Goal: Information Seeking & Learning: Learn about a topic

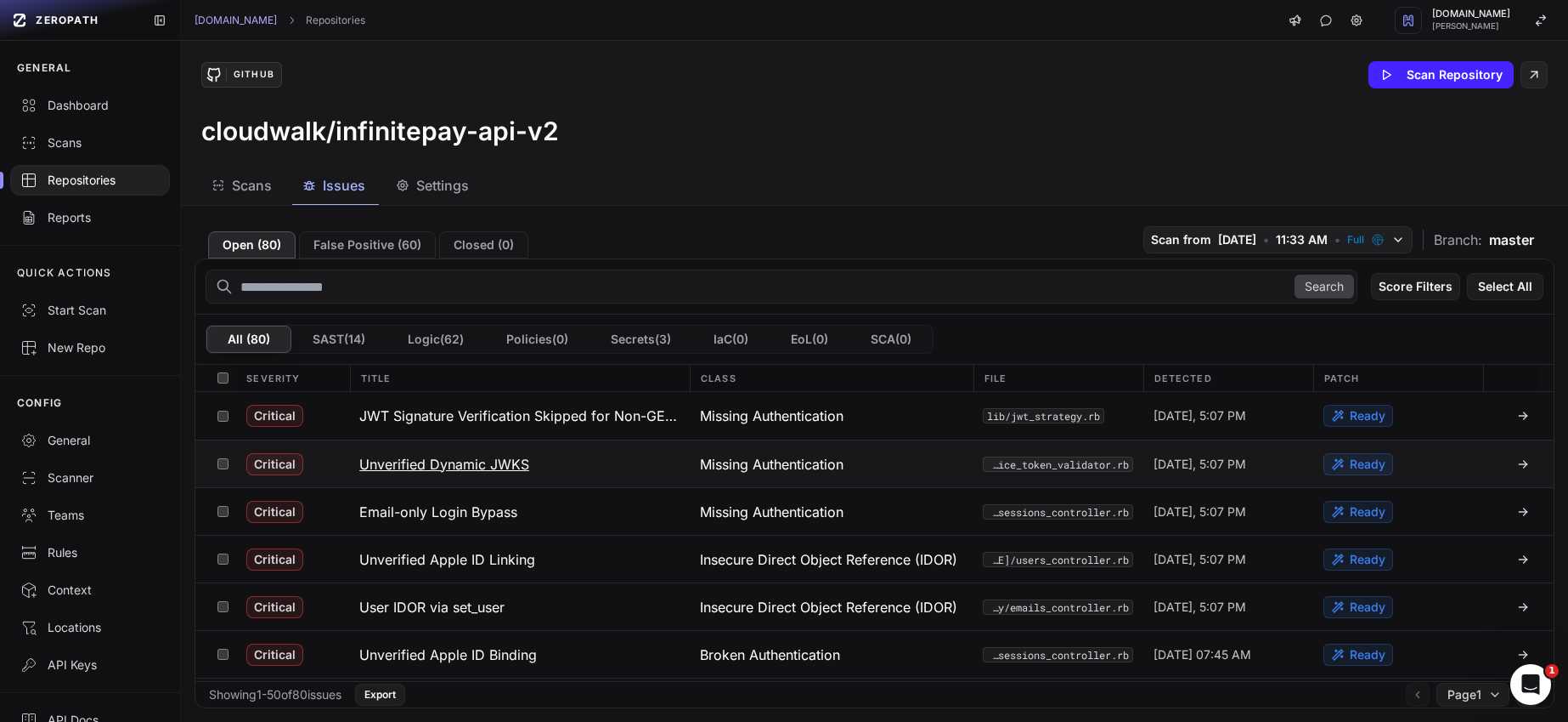
click at [487, 462] on h3 "Unverified Dynamic JWKS" at bounding box center [445, 464] width 170 height 21
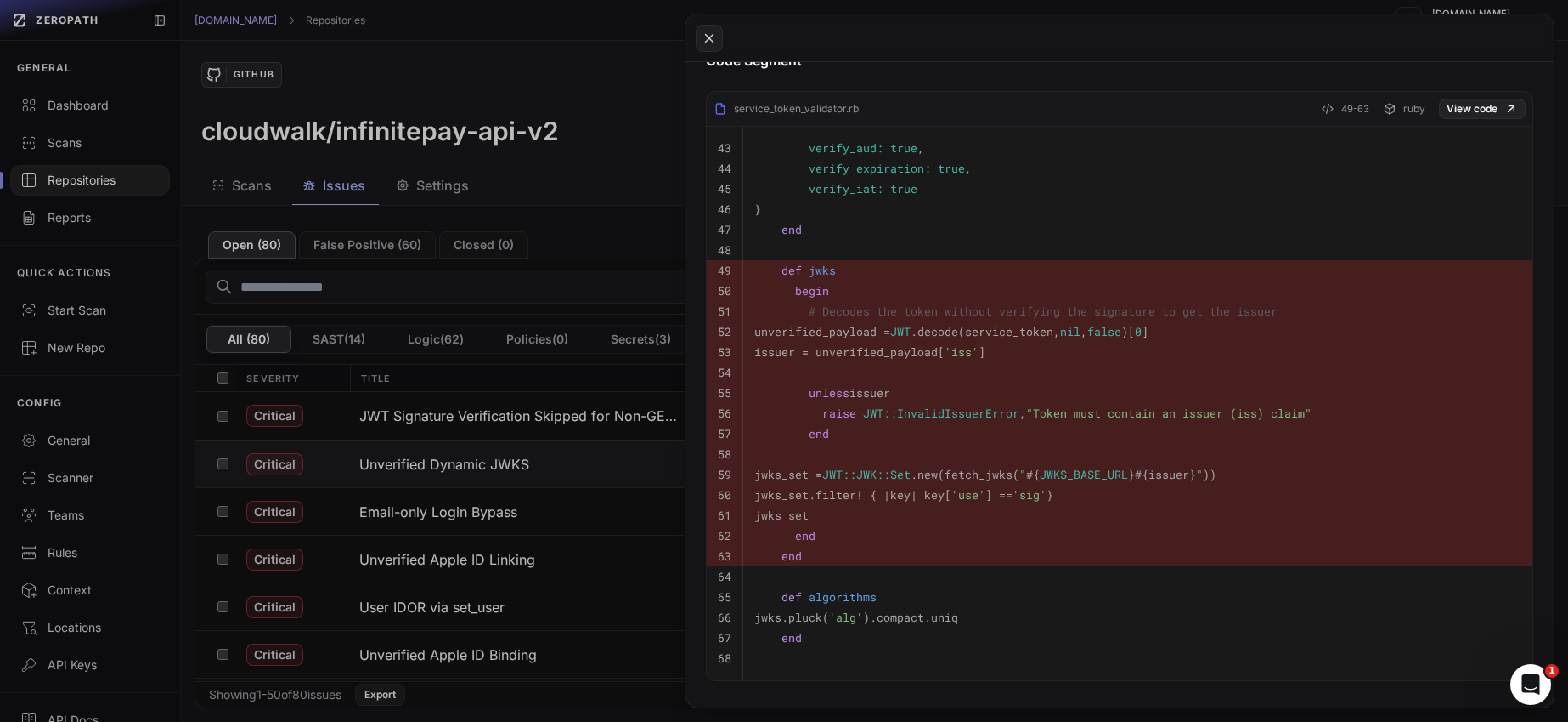
scroll to position [833, 0]
click at [1504, 102] on icon at bounding box center [1511, 108] width 14 height 14
click at [959, 286] on pre "begin" at bounding box center [1138, 289] width 767 height 21
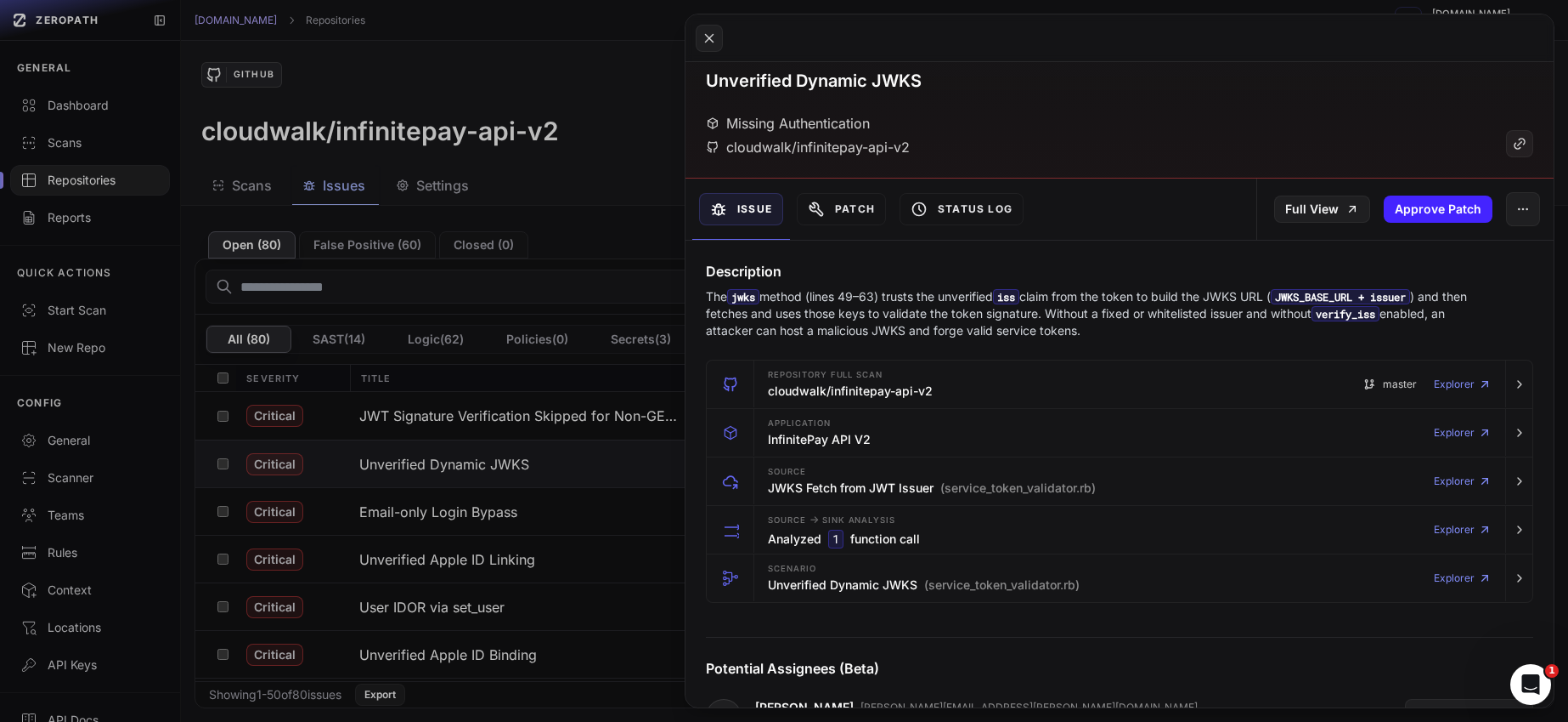
scroll to position [0, 0]
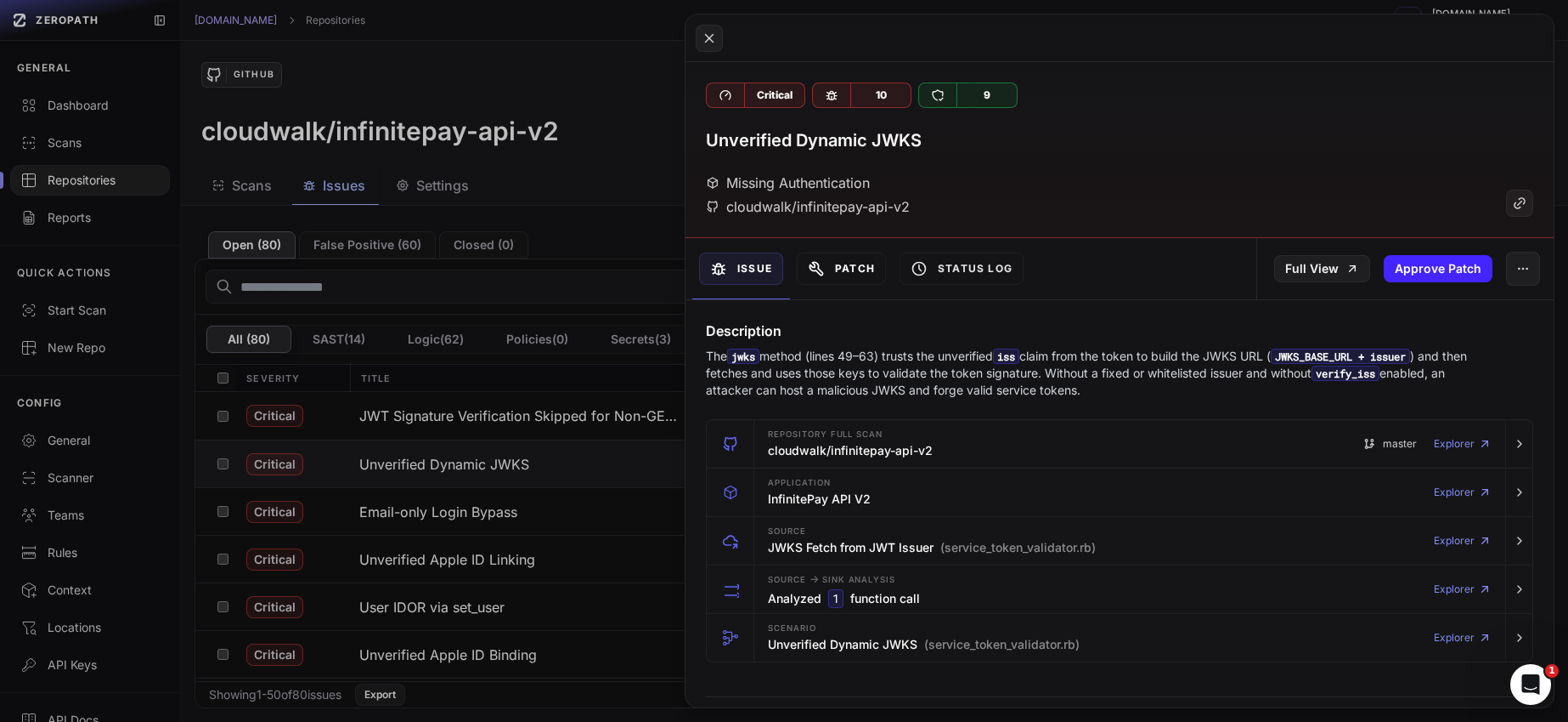
click at [839, 269] on button "Patch" at bounding box center [842, 268] width 89 height 33
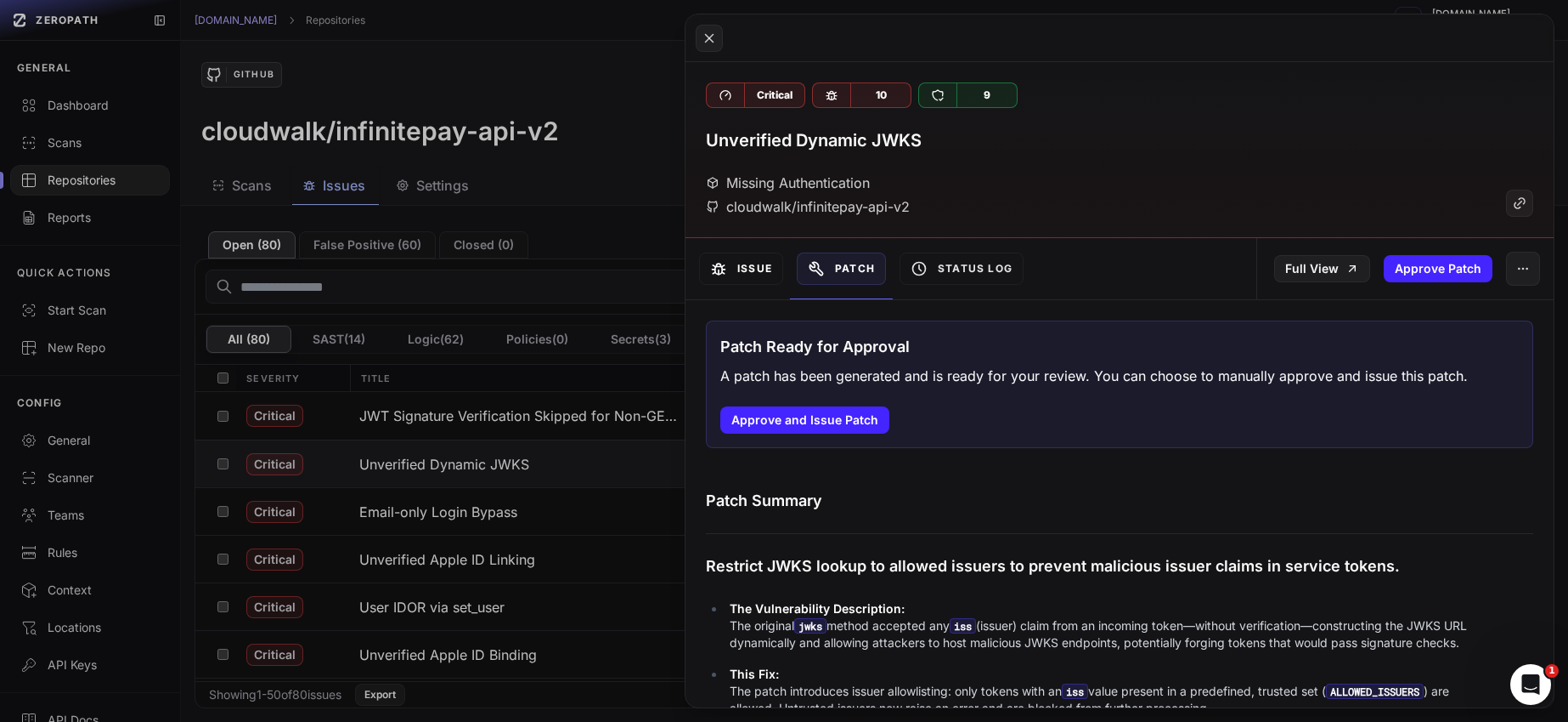
click at [759, 263] on button "Issue" at bounding box center [741, 268] width 84 height 33
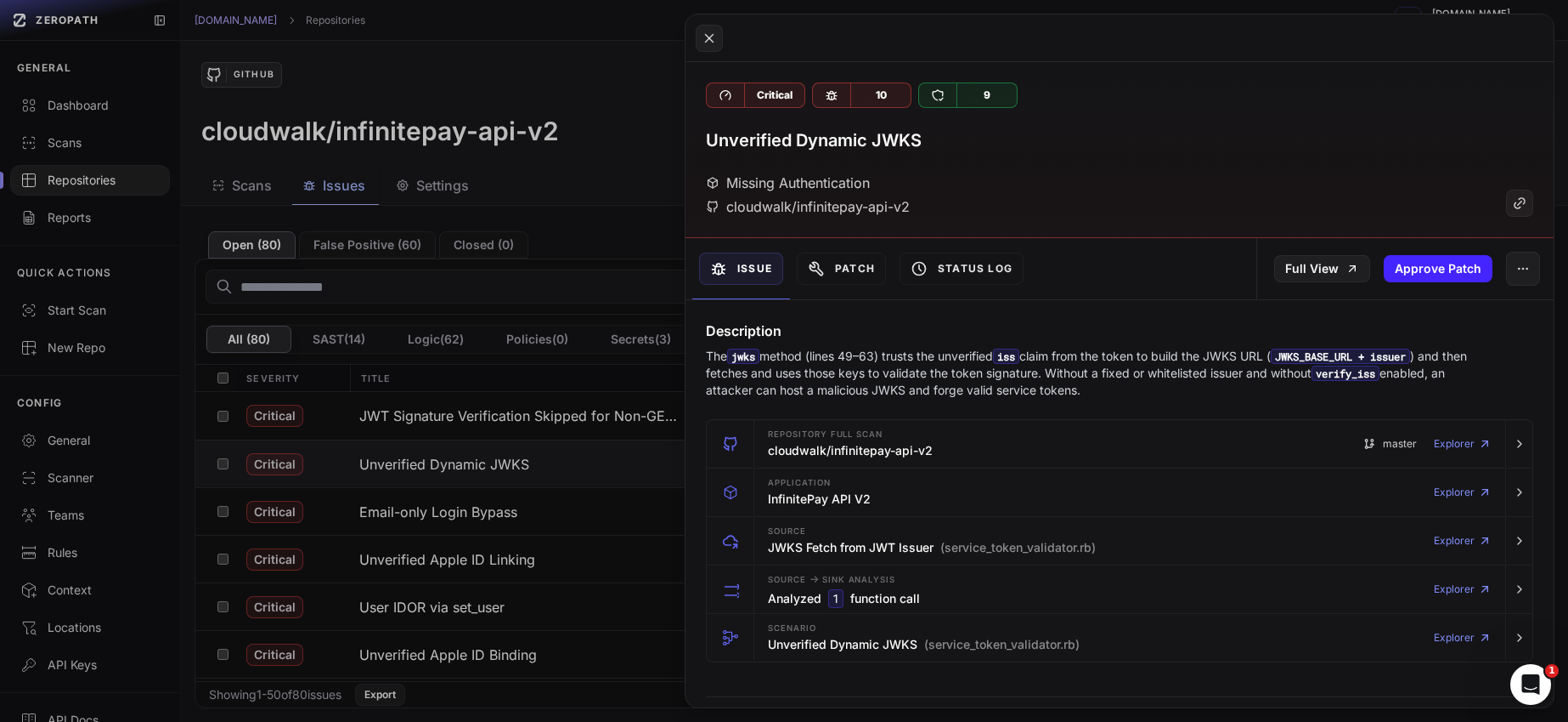
click at [398, 502] on button at bounding box center [784, 361] width 1568 height 722
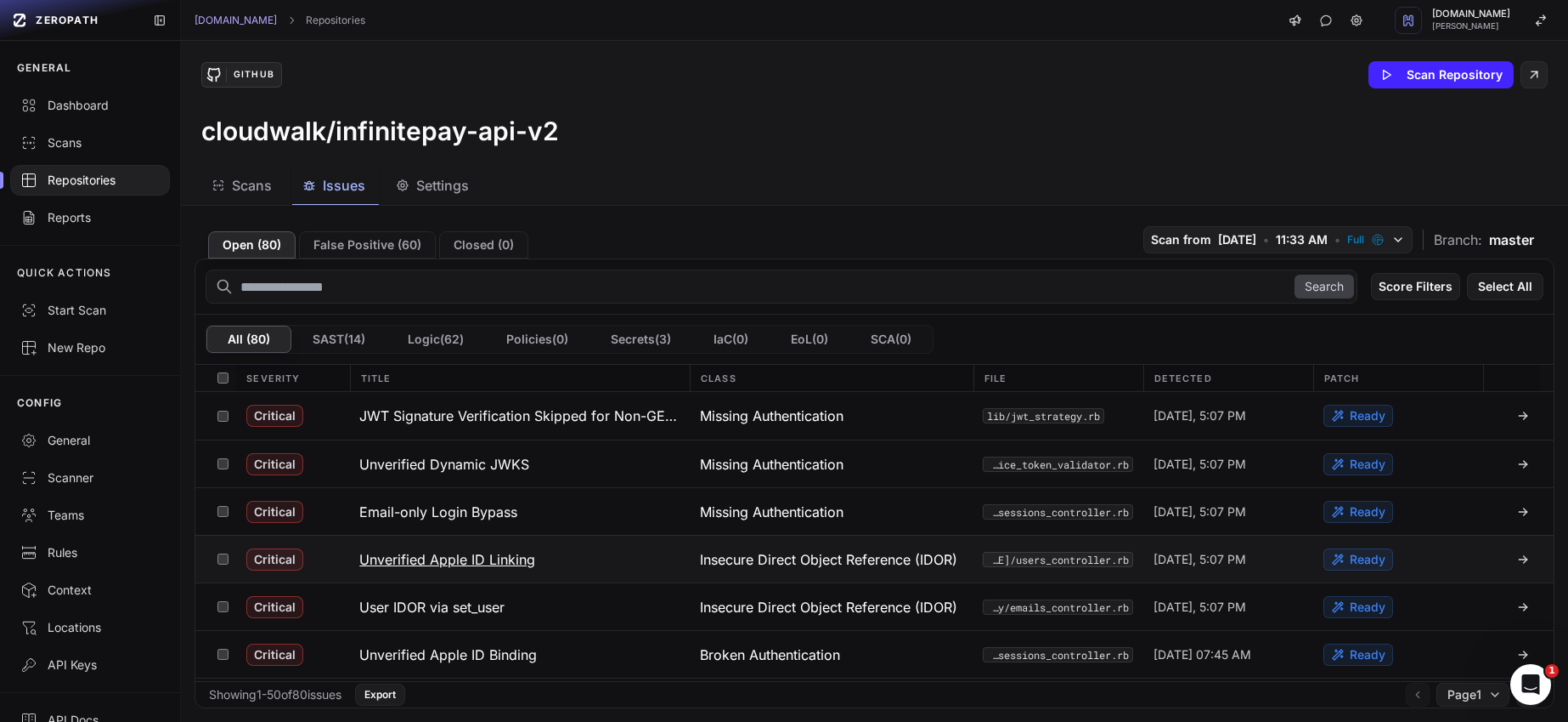
click at [454, 554] on h3 "Unverified Apple ID Linking" at bounding box center [447, 559] width 175 height 21
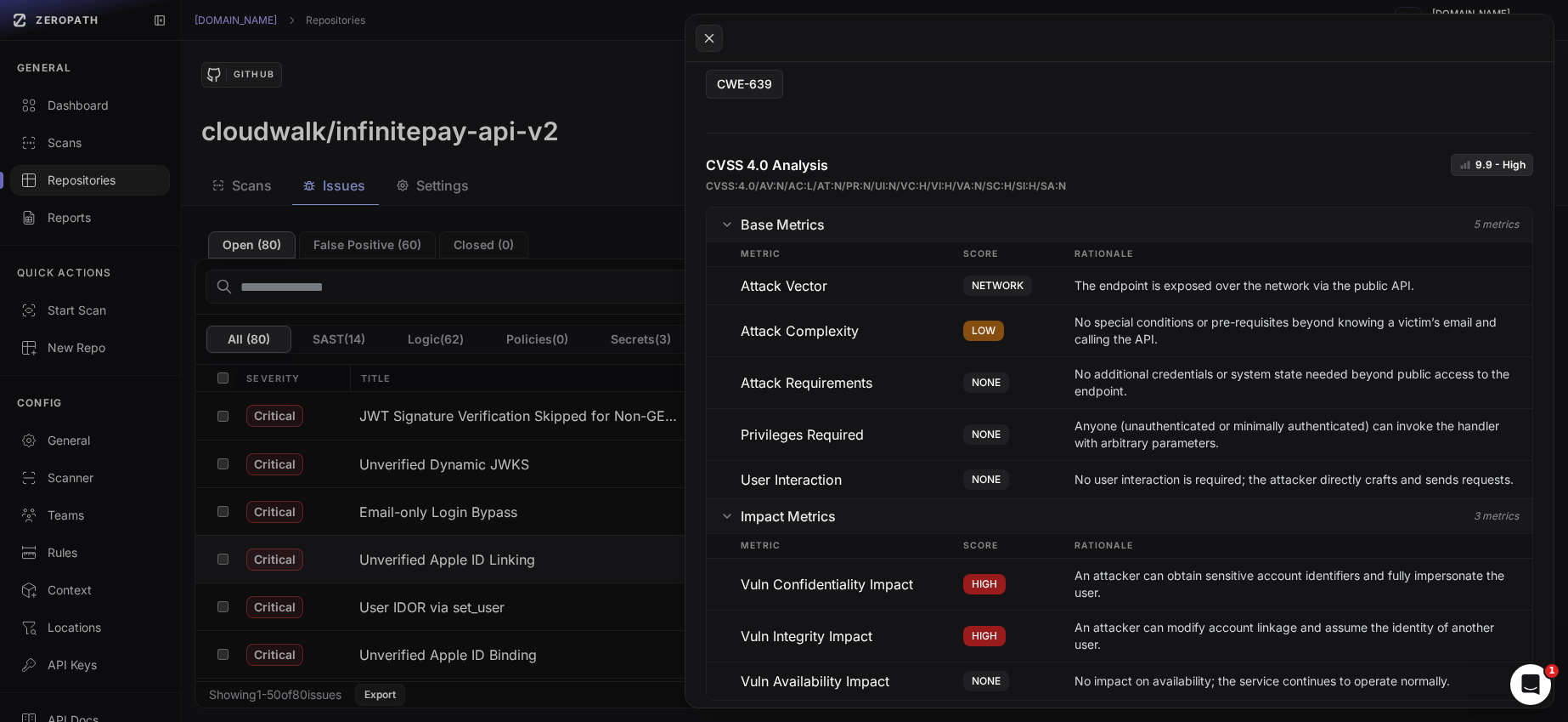
scroll to position [1162, 0]
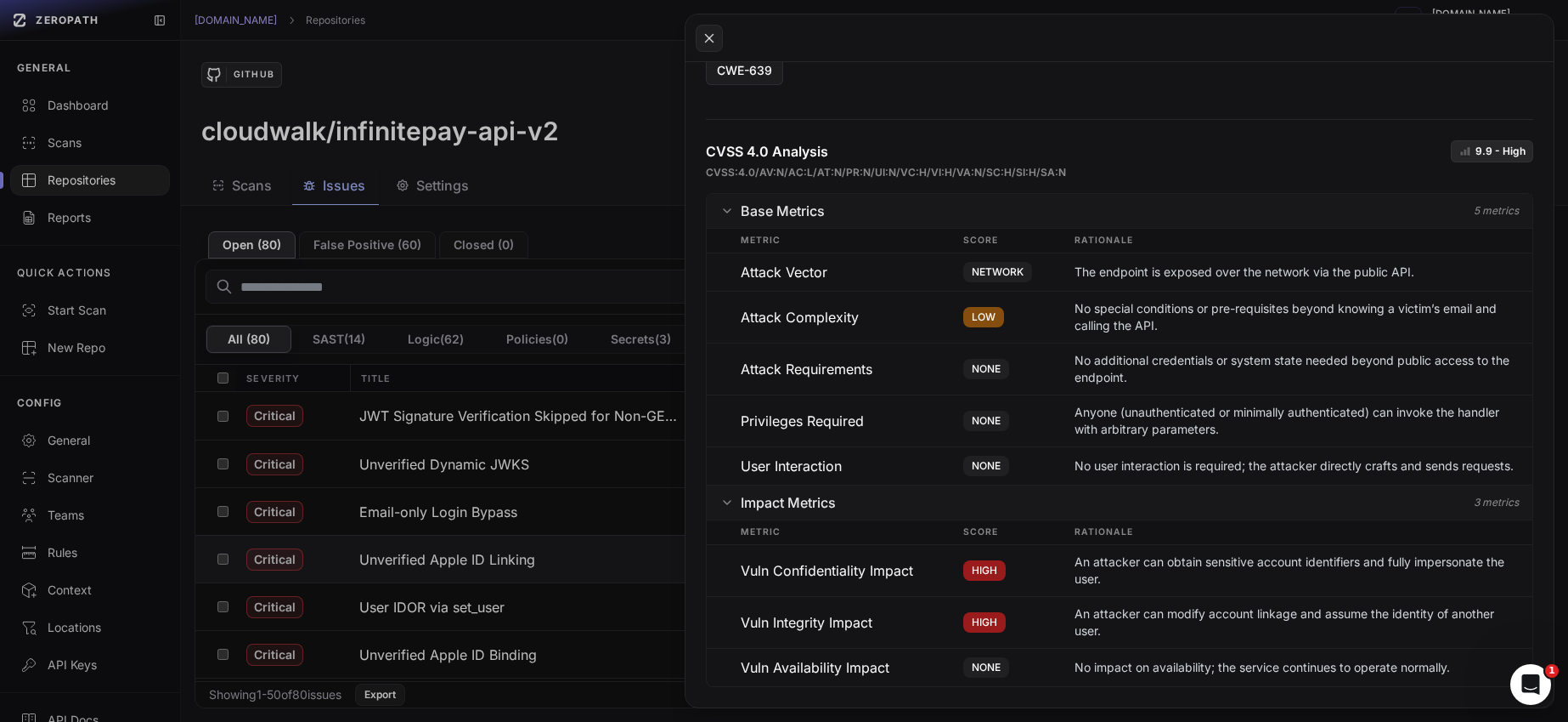
click at [479, 644] on button at bounding box center [784, 361] width 1568 height 722
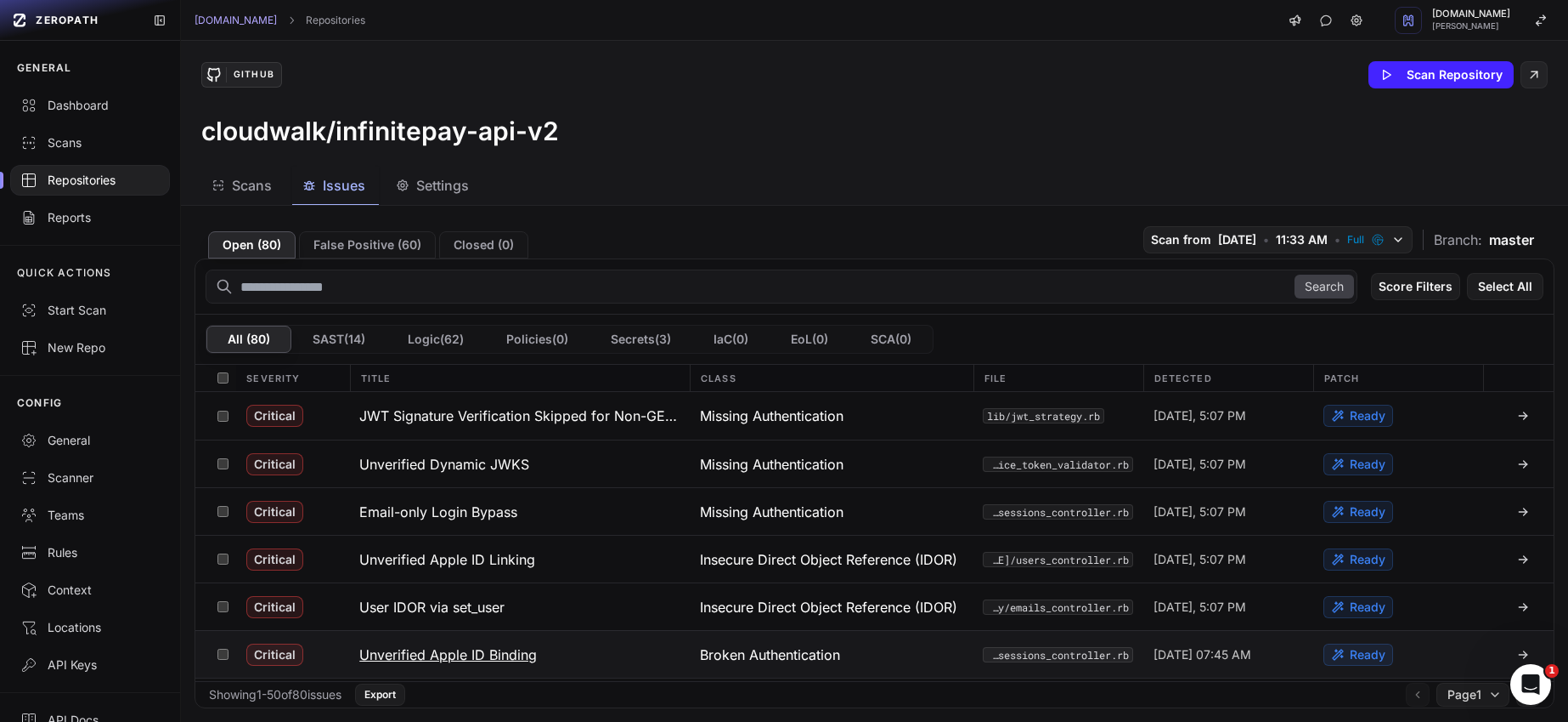
click at [474, 654] on h3 "Unverified Apple ID Binding" at bounding box center [448, 655] width 177 height 21
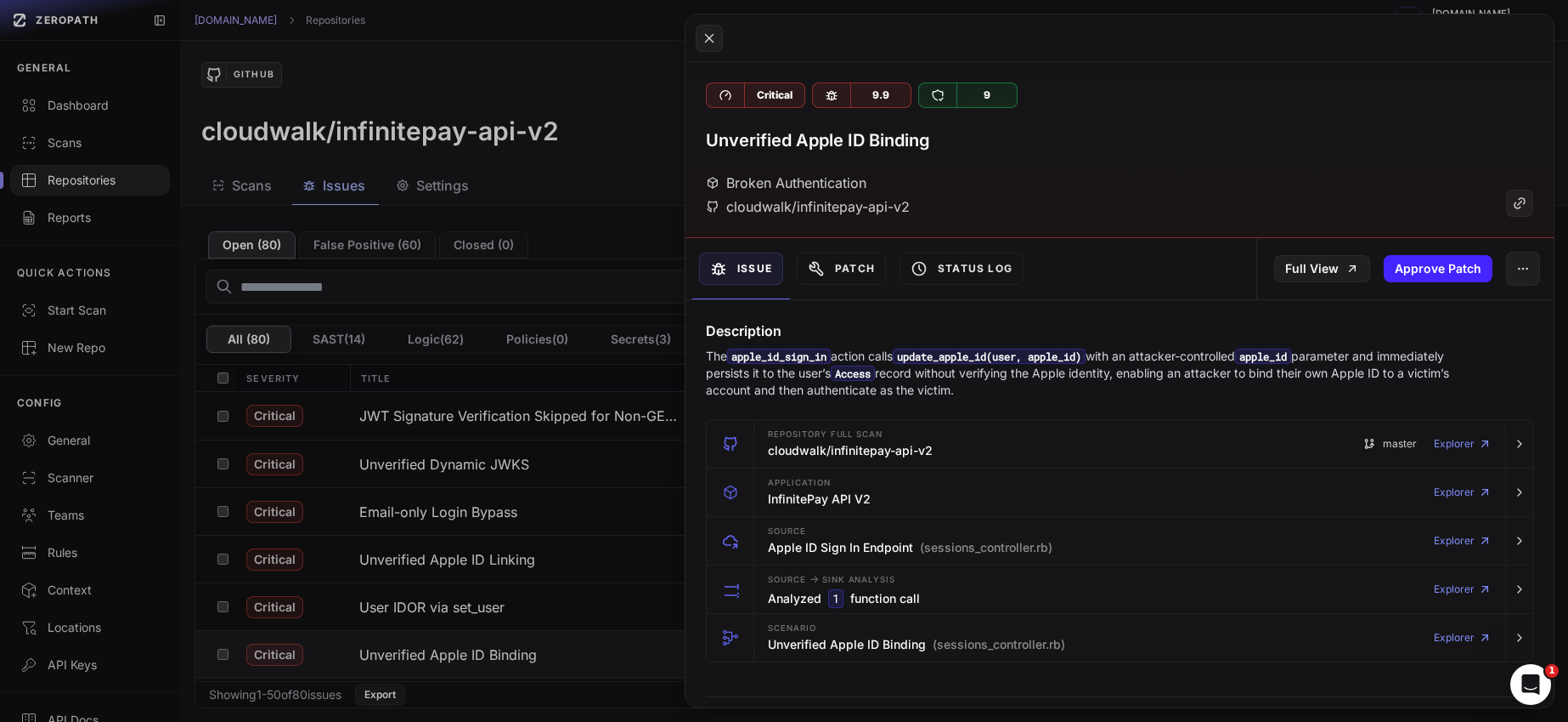
click at [544, 361] on button at bounding box center [784, 361] width 1568 height 722
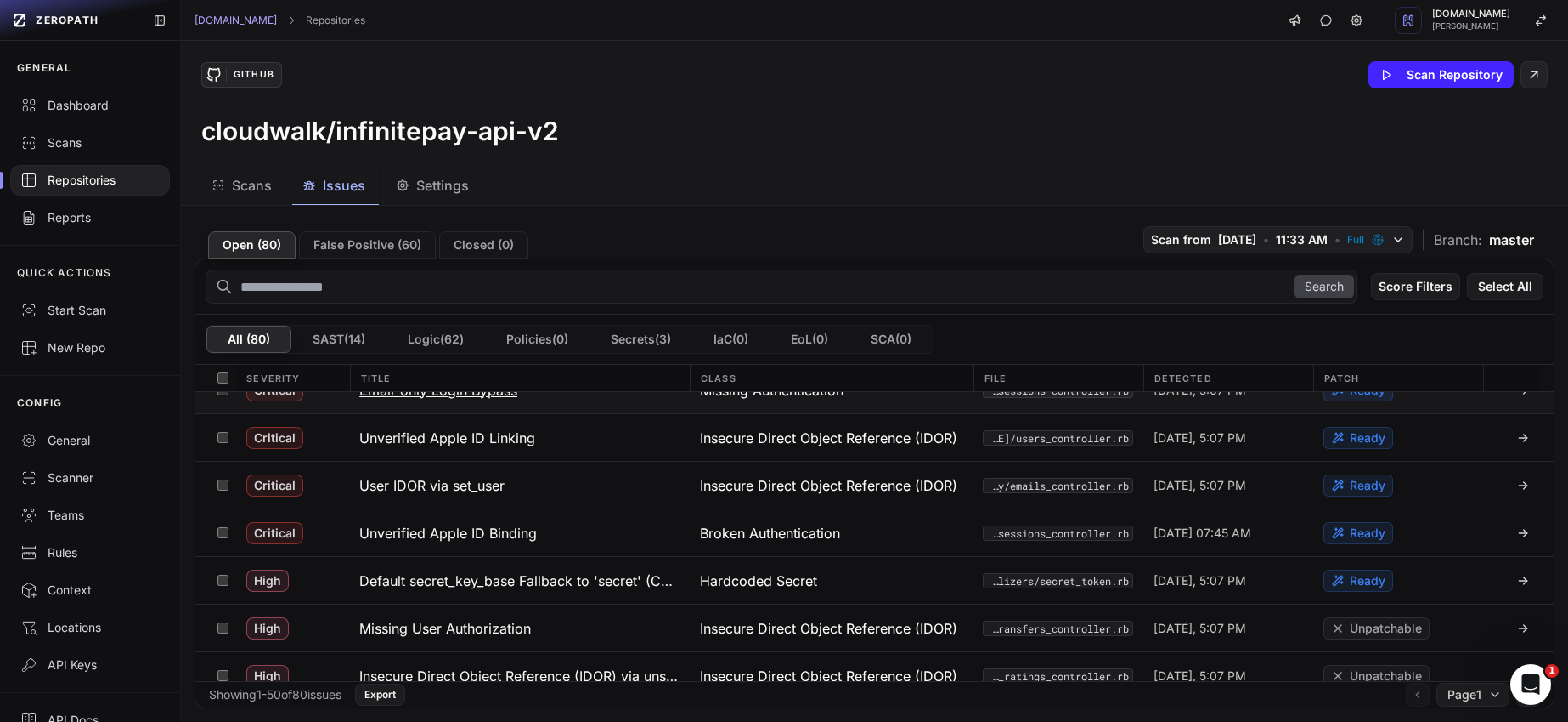
scroll to position [128, 0]
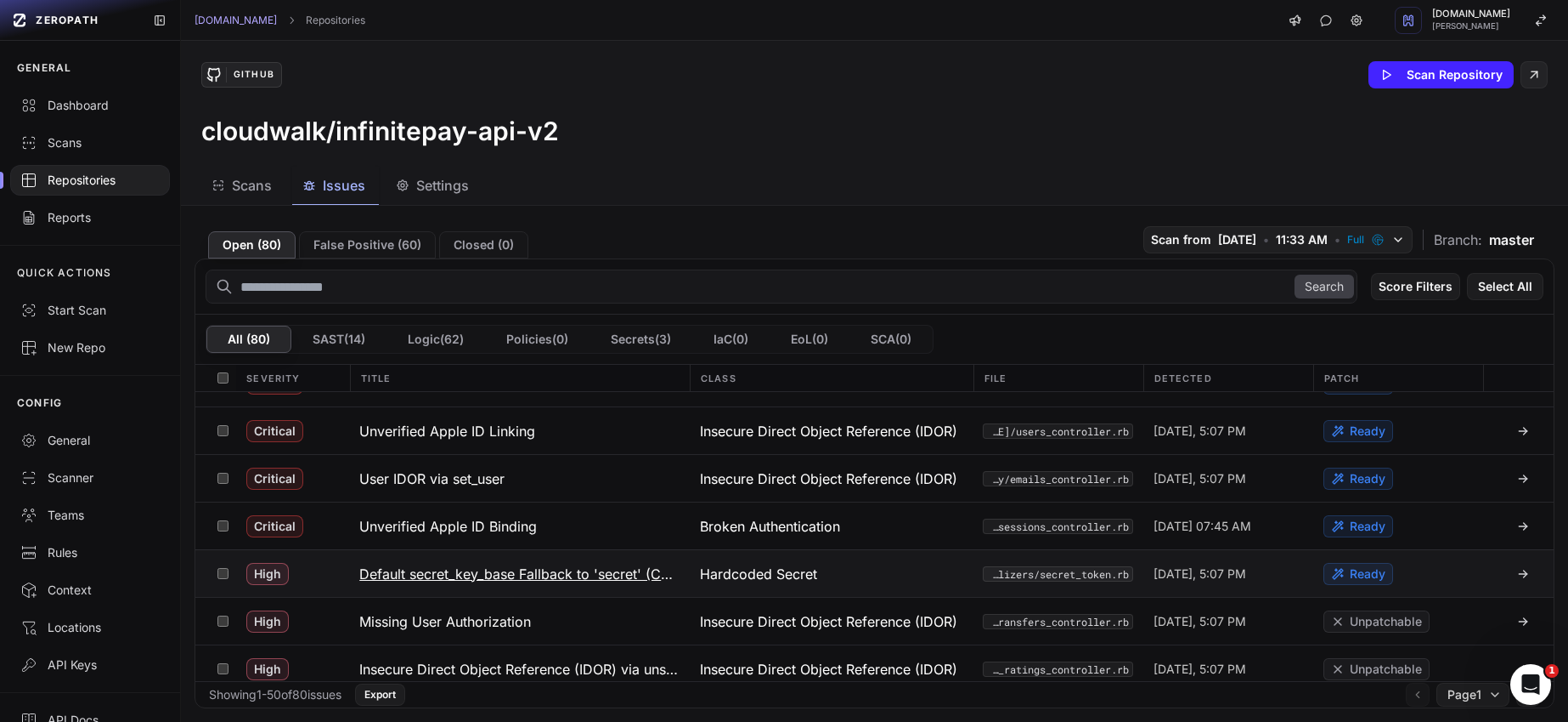
click at [517, 577] on h3 "Default secret_key_base Fallback to 'secret' (Cookie/Token Forgery)" at bounding box center [520, 574] width 320 height 21
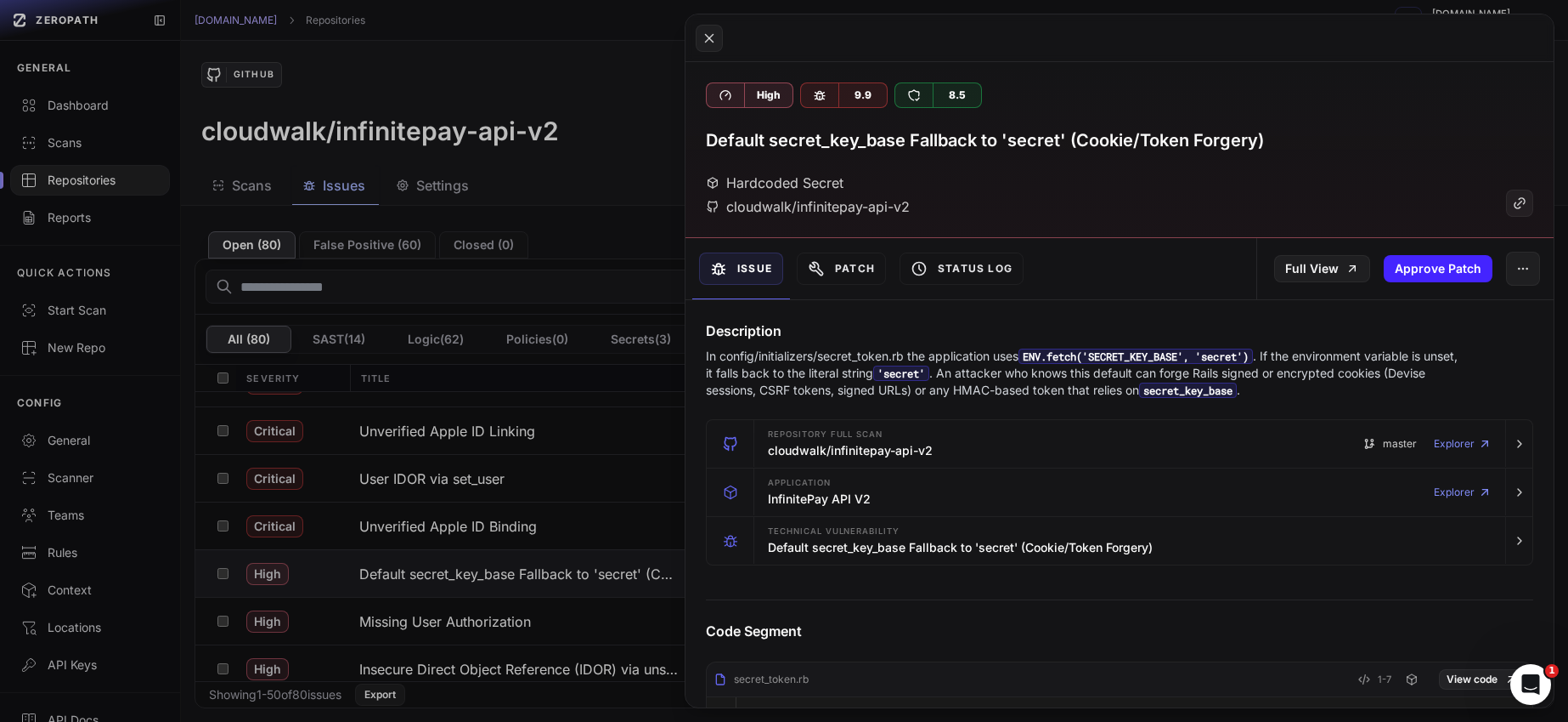
click at [481, 605] on button at bounding box center [784, 361] width 1568 height 722
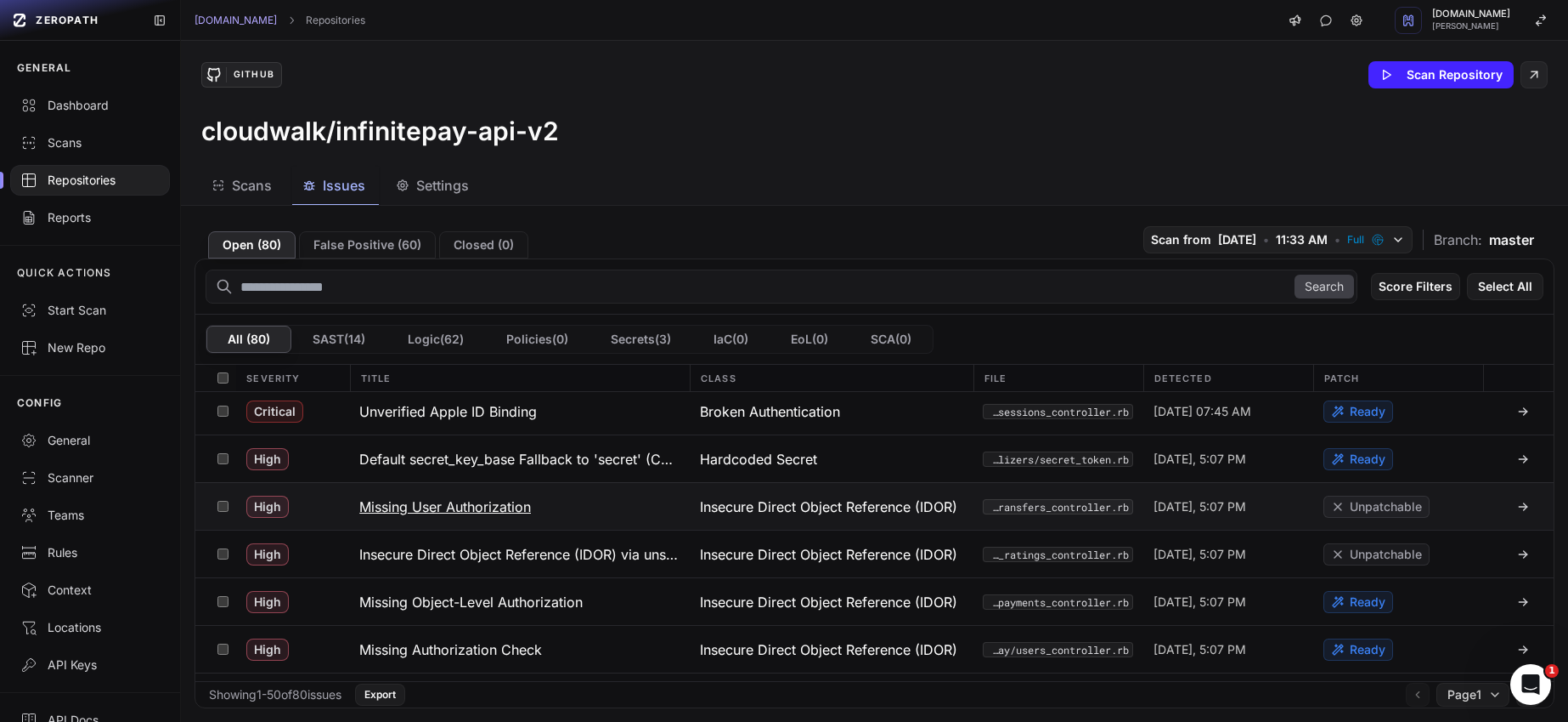
scroll to position [244, 0]
click at [481, 599] on h3 "Missing Object-Level Authorization" at bounding box center [471, 601] width 224 height 21
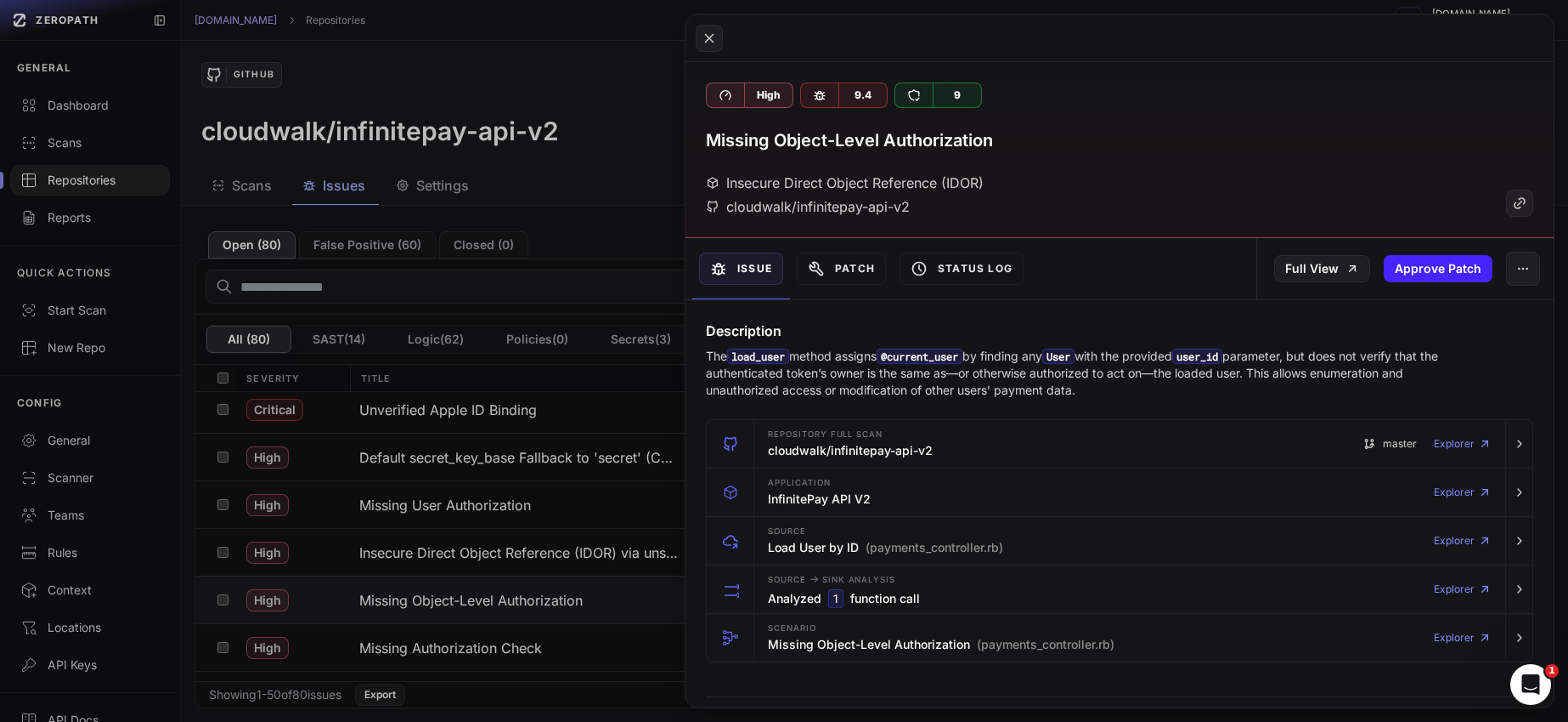
click at [460, 634] on button at bounding box center [784, 361] width 1568 height 722
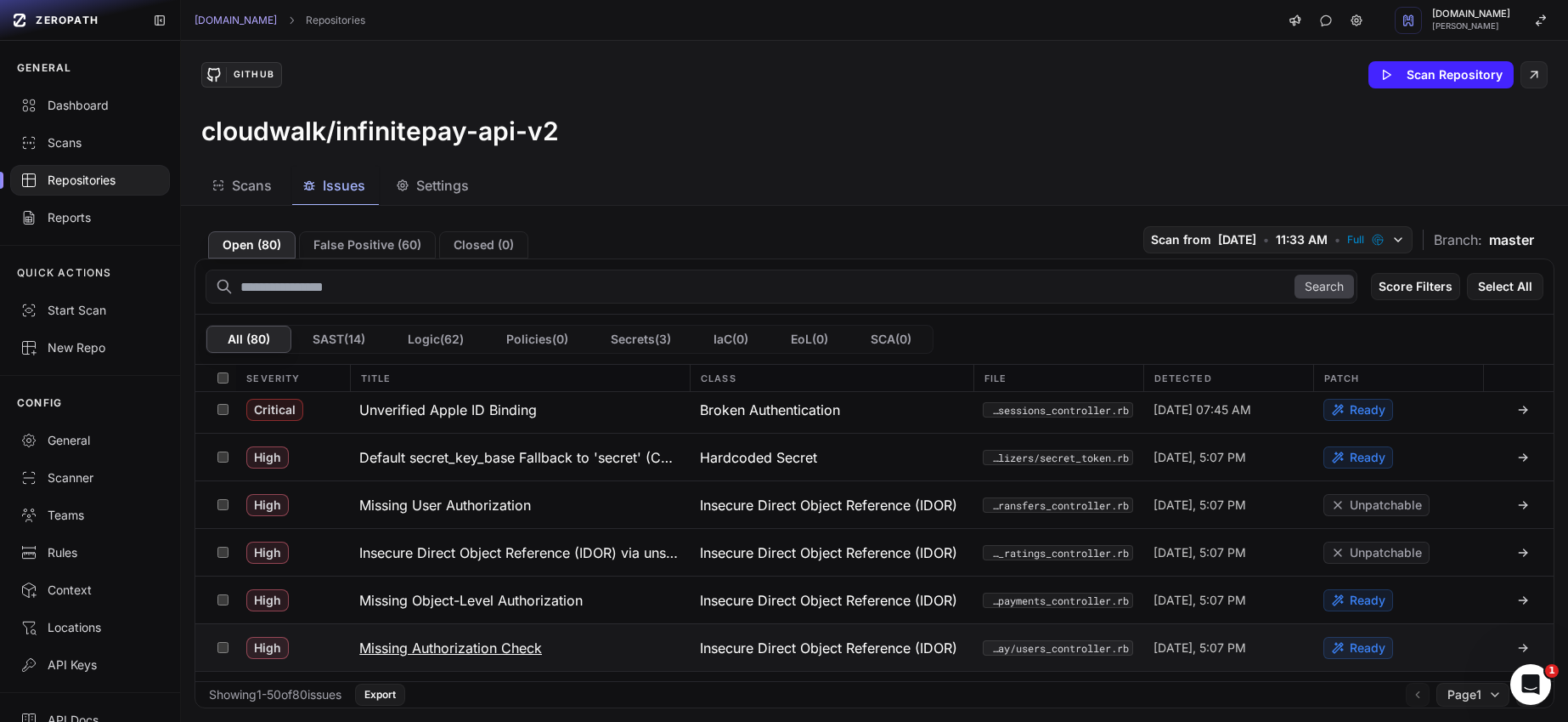
click at [459, 645] on h3 "Missing Authorization Check" at bounding box center [451, 648] width 182 height 21
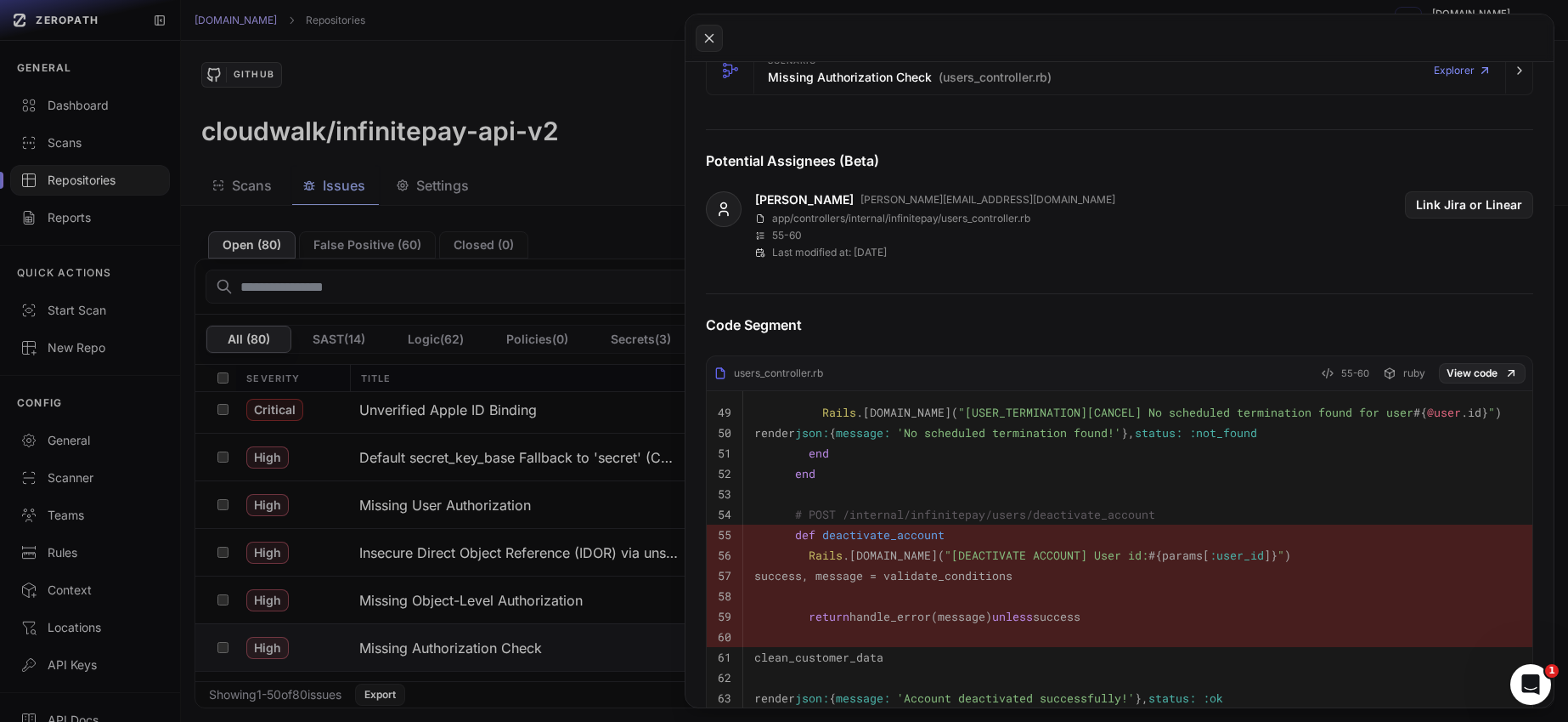
scroll to position [569, 0]
click at [1479, 371] on link "View code" at bounding box center [1482, 372] width 87 height 21
